Goal: Check status: Check status

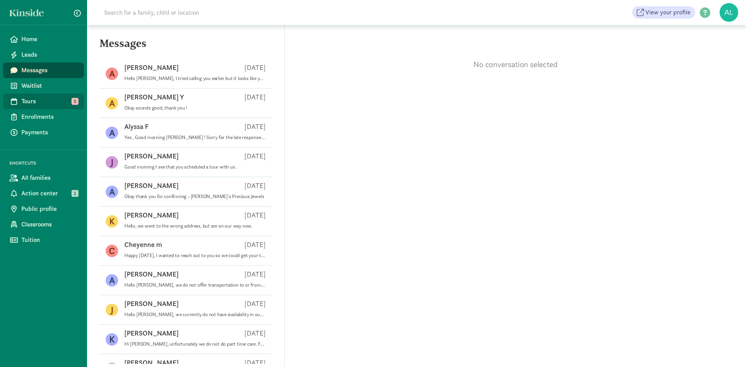
click at [49, 98] on span "Tours" at bounding box center [49, 101] width 56 height 9
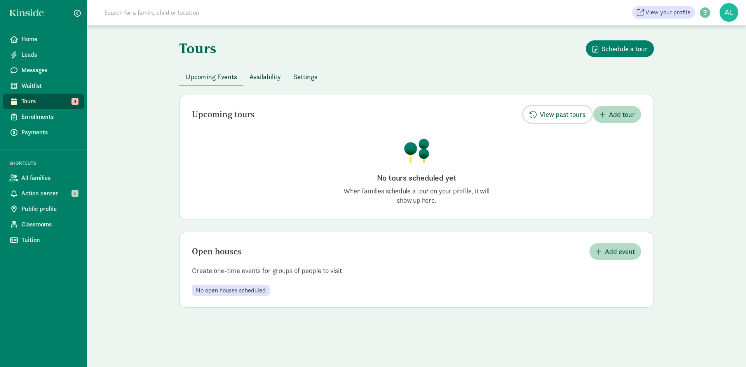
click at [575, 116] on span "View past tours" at bounding box center [562, 114] width 46 height 10
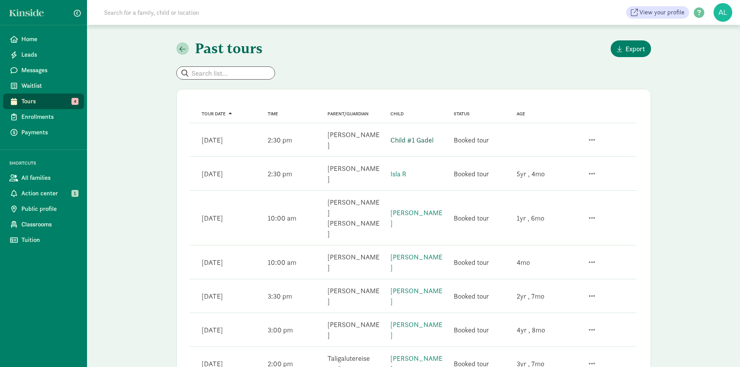
click at [401, 137] on link "Child #1 Gadel" at bounding box center [411, 140] width 43 height 9
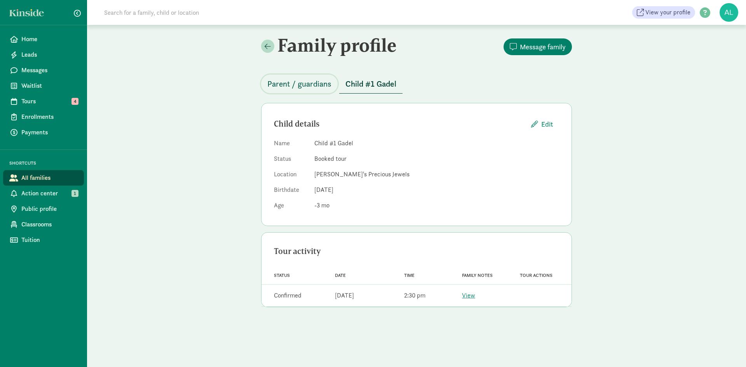
click at [316, 88] on span "Parent / guardians" at bounding box center [299, 84] width 64 height 12
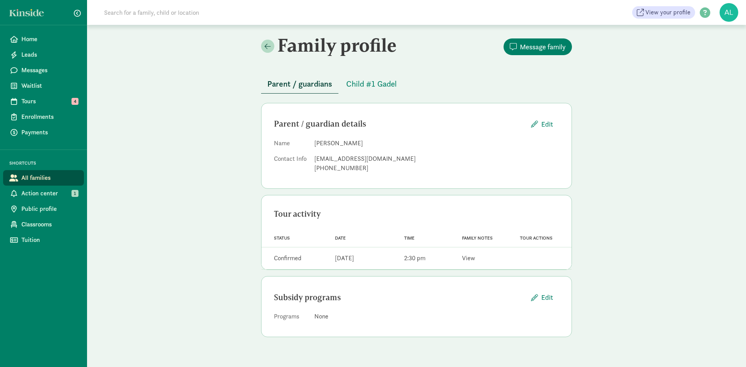
drag, startPoint x: 482, startPoint y: 258, endPoint x: 469, endPoint y: 258, distance: 13.6
click at [479, 258] on div "Family notes View" at bounding box center [481, 258] width 58 height 16
click at [466, 258] on link "View" at bounding box center [468, 258] width 13 height 8
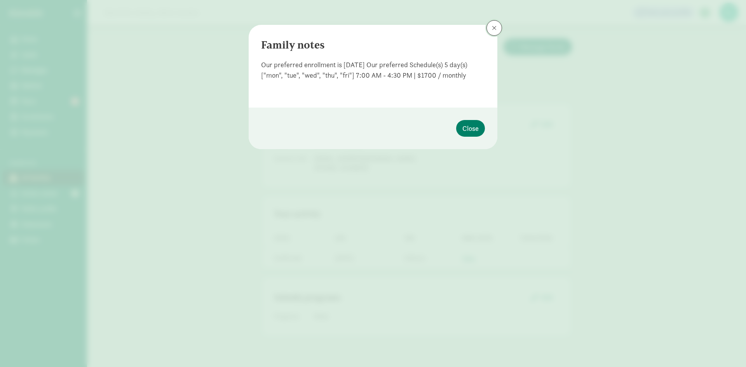
click at [493, 35] on button at bounding box center [494, 28] width 16 height 16
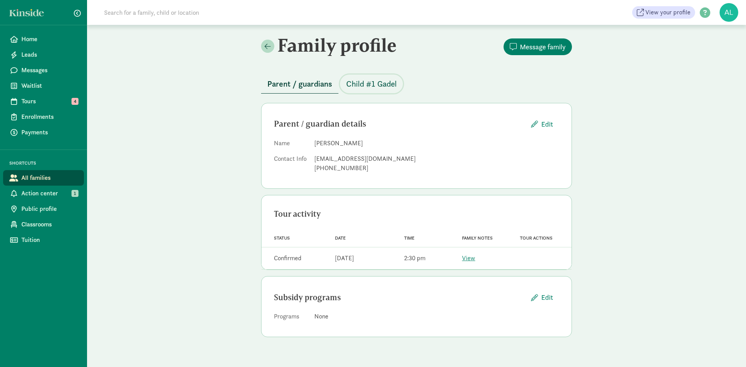
click at [386, 84] on span "Child #1 Gadel" at bounding box center [371, 84] width 50 height 12
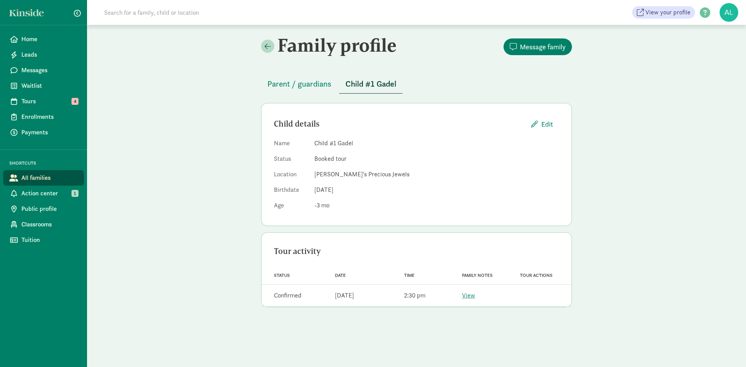
drag, startPoint x: 432, startPoint y: 292, endPoint x: 384, endPoint y: 287, distance: 48.0
click at [384, 289] on div "Status Confirmed Date Aug 08, 2025 Time 2:30 pm Family notes View Tour actions" at bounding box center [416, 296] width 310 height 22
click at [395, 278] on div "Date" at bounding box center [424, 275] width 58 height 12
click at [290, 82] on span "Parent / guardians" at bounding box center [299, 84] width 64 height 12
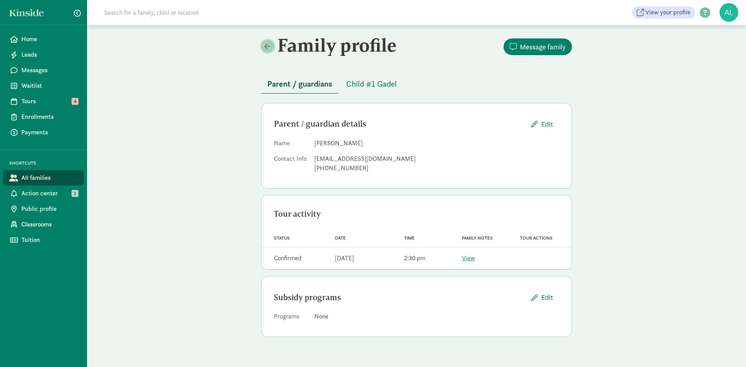
click at [273, 46] on link at bounding box center [267, 46] width 13 height 13
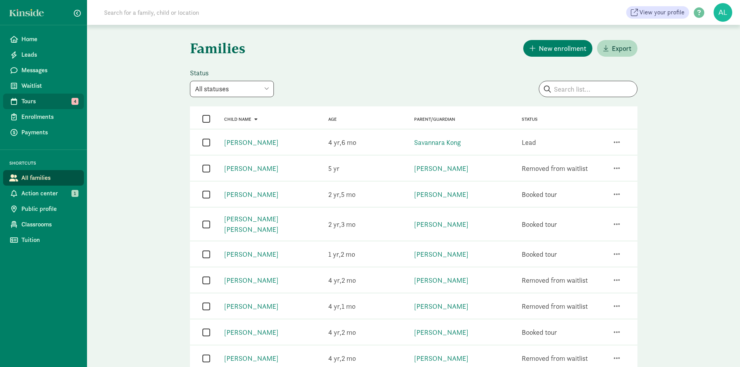
click at [71, 99] on span "Tours" at bounding box center [49, 101] width 56 height 9
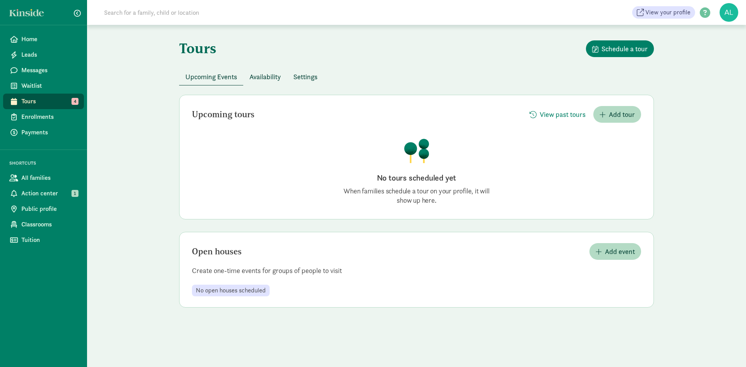
click at [264, 73] on span "Availability" at bounding box center [264, 76] width 31 height 10
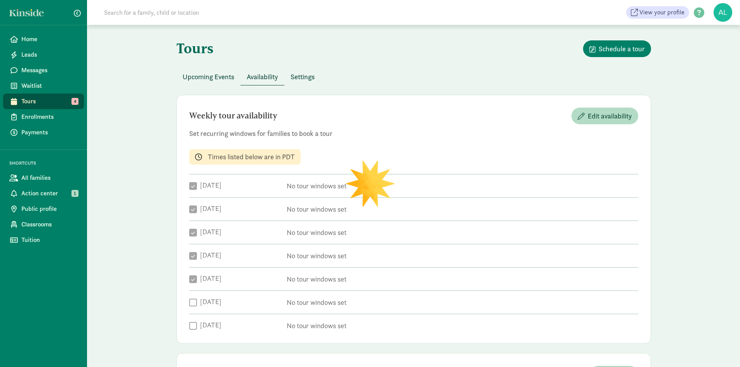
checkbox input "true"
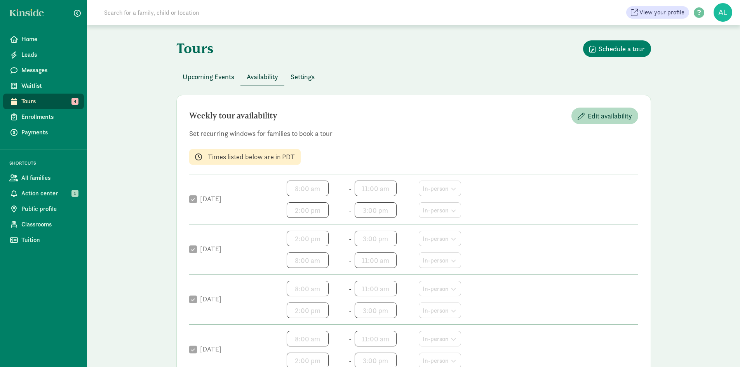
click at [58, 103] on span "Tours" at bounding box center [49, 101] width 56 height 9
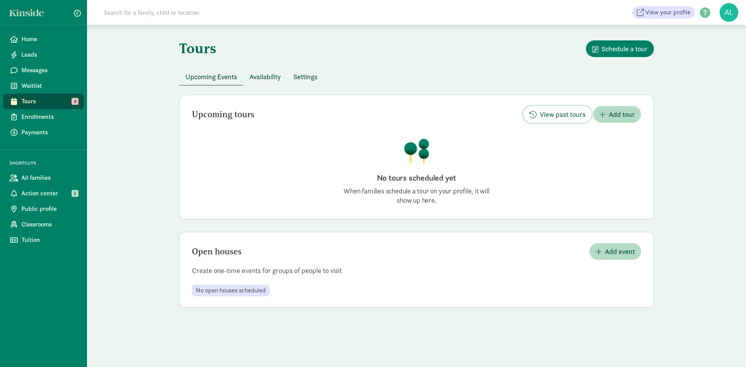
click at [558, 113] on span "View past tours" at bounding box center [562, 114] width 46 height 10
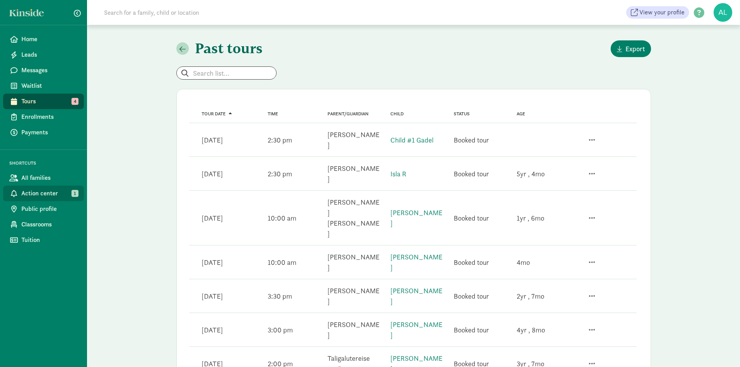
click at [55, 188] on link "Action center 1" at bounding box center [43, 194] width 81 height 16
